Goal: Transaction & Acquisition: Subscribe to service/newsletter

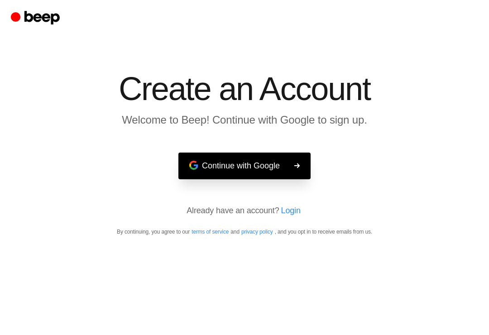
click at [478, 132] on main "Create an Account Welcome to Beep! Continue with Google to sign up. Continue wi…" at bounding box center [244, 167] width 489 height 335
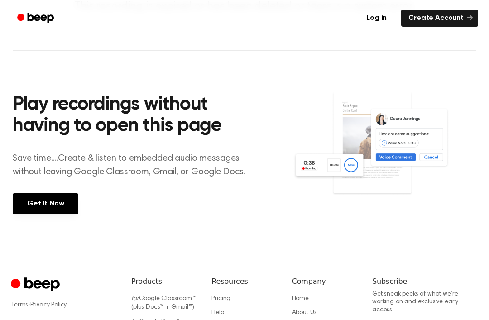
scroll to position [186, 0]
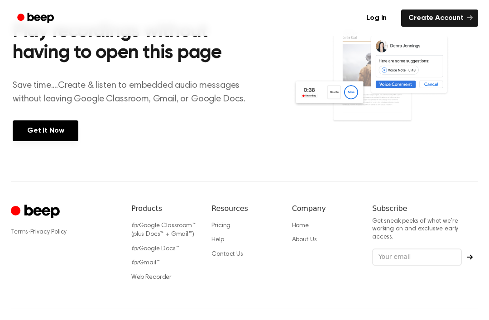
click at [29, 135] on link "Get It Now" at bounding box center [46, 131] width 66 height 21
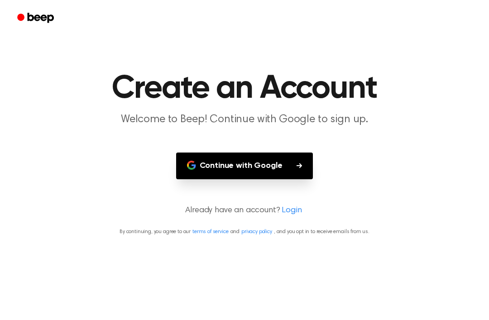
scroll to position [5, 0]
click at [268, 174] on button "Continue with Google" at bounding box center [244, 166] width 137 height 27
